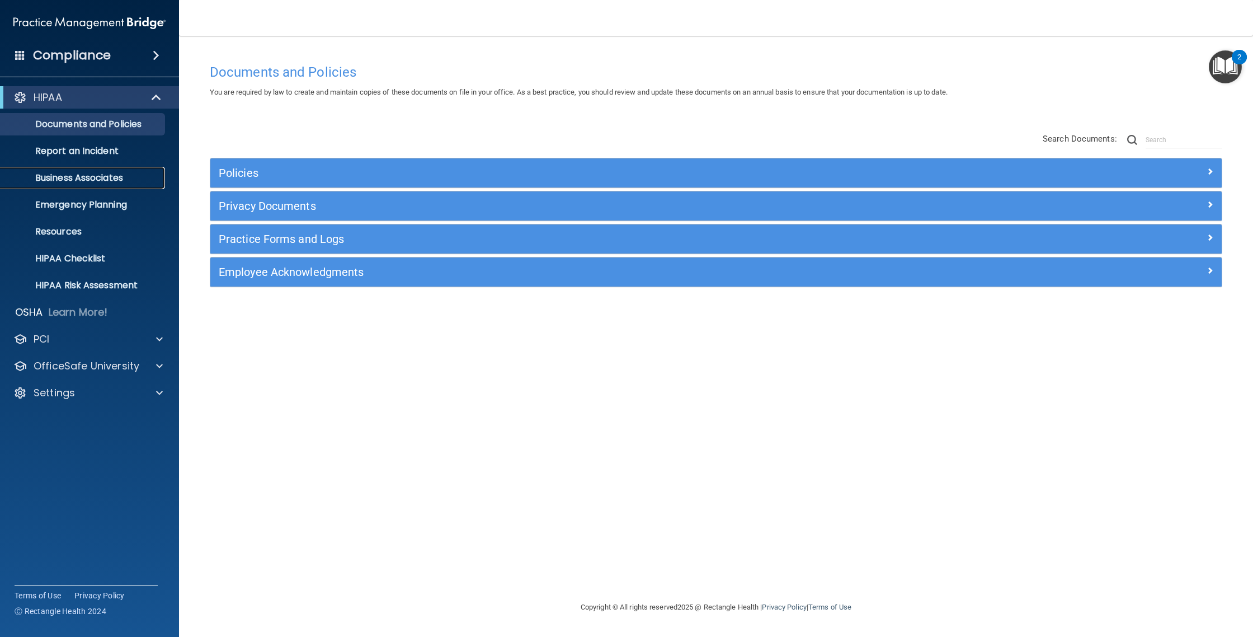
click at [116, 183] on p "Business Associates" at bounding box center [83, 177] width 153 height 11
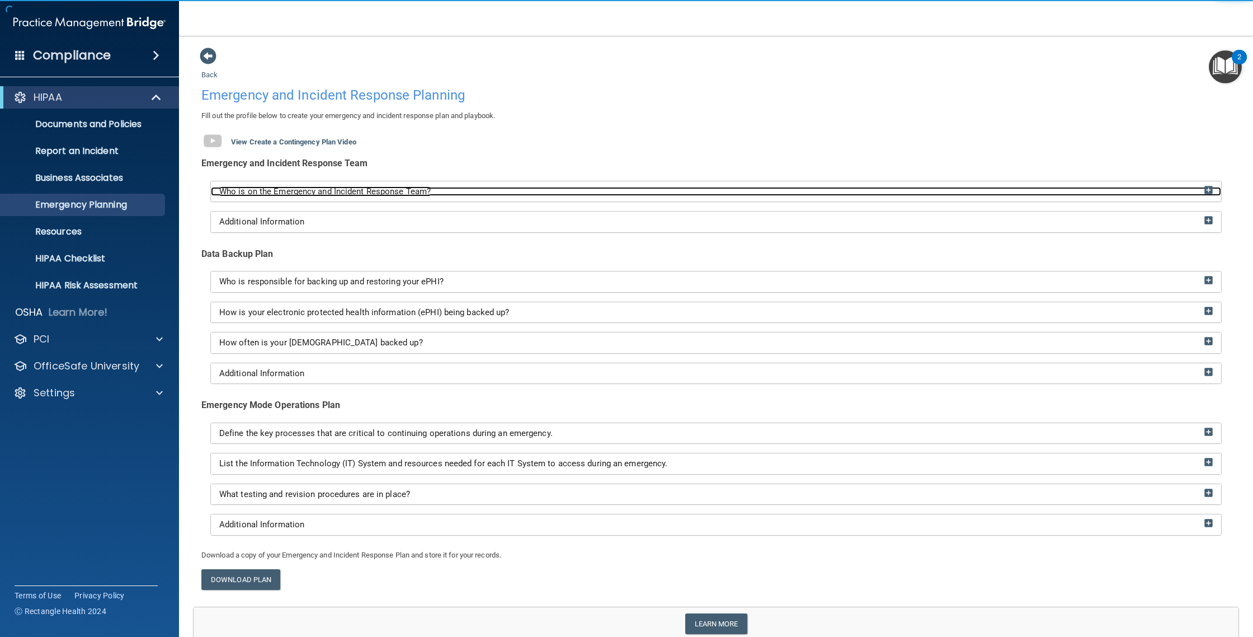
click at [339, 192] on span "Who is on the Emergency and Incident Response Team?" at bounding box center [325, 191] width 212 height 10
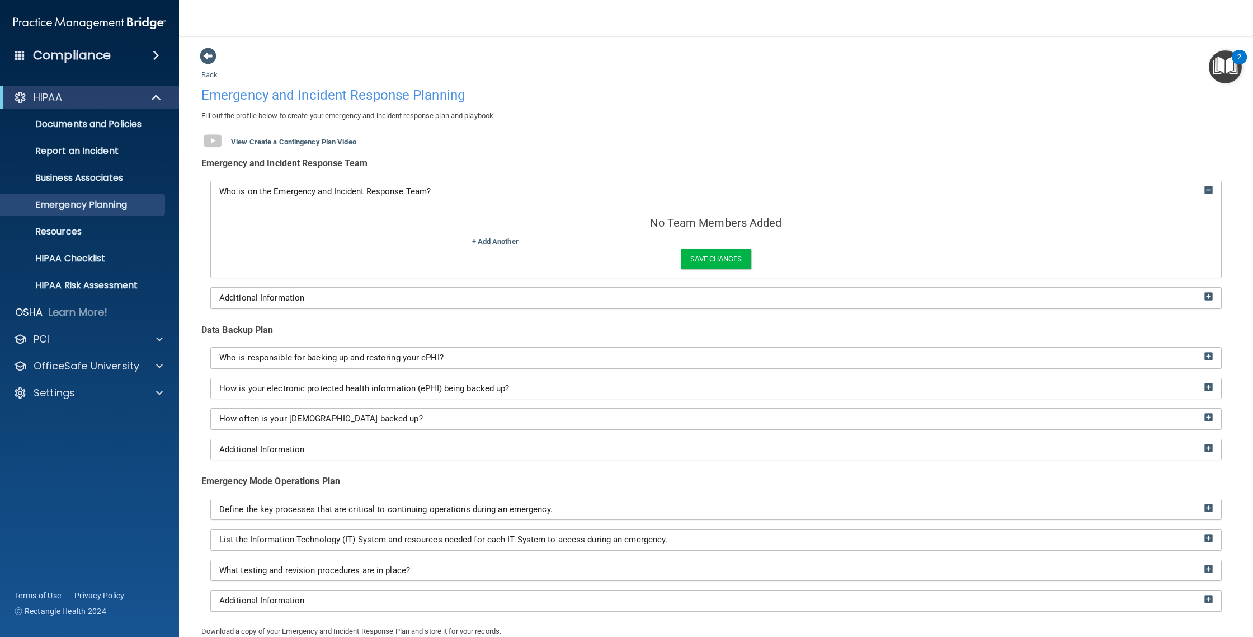
click at [492, 155] on div "Emergency and Incident Response Team" at bounding box center [716, 163] width 1030 height 17
click at [79, 253] on p "HIPAA Checklist" at bounding box center [83, 258] width 153 height 11
click at [87, 261] on p "HIPAA Checklist" at bounding box center [83, 258] width 153 height 11
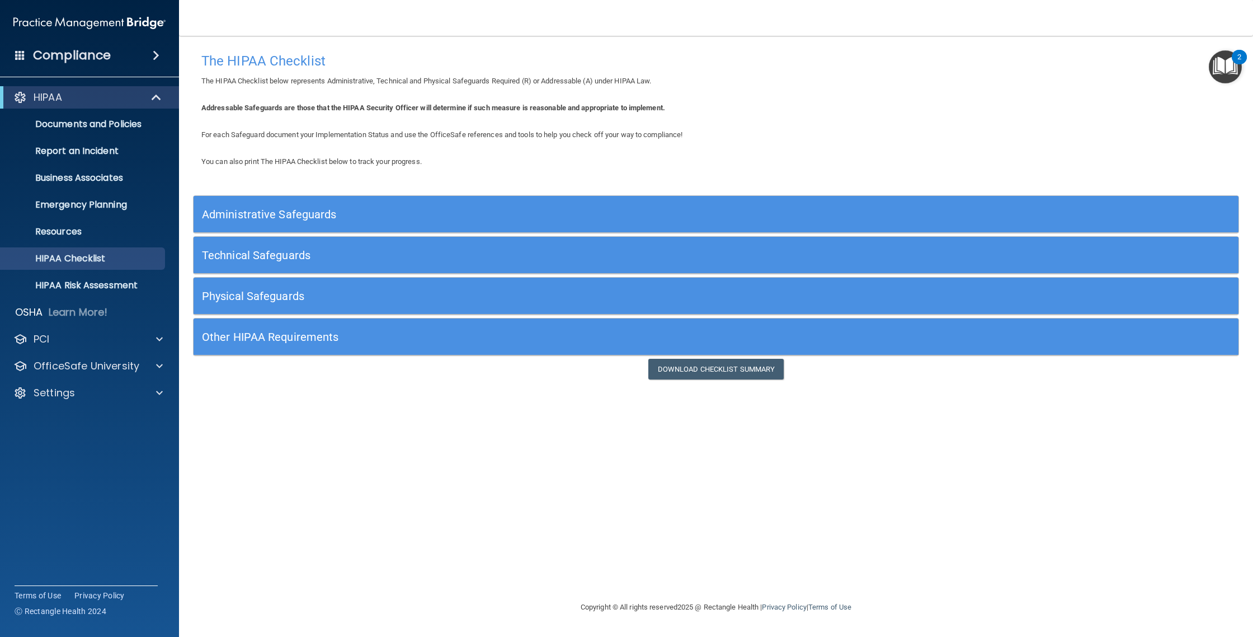
click at [287, 209] on h5 "Administrative Safeguards" at bounding box center [585, 214] width 767 height 12
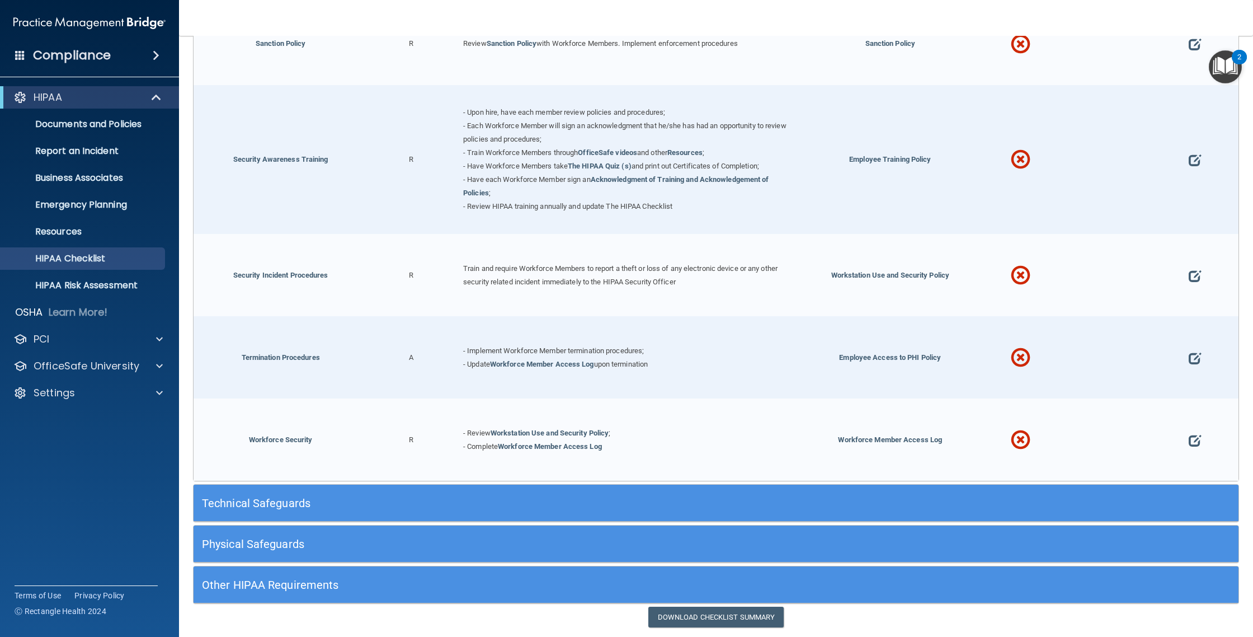
scroll to position [1109, 0]
